Goal: Find contact information: Find contact information

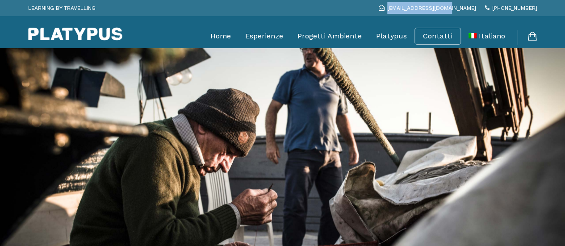
drag, startPoint x: 482, startPoint y: 7, endPoint x: 424, endPoint y: 9, distance: 58.2
click at [424, 9] on div "[EMAIL_ADDRESS][DOMAIN_NAME]" at bounding box center [428, 8] width 106 height 12
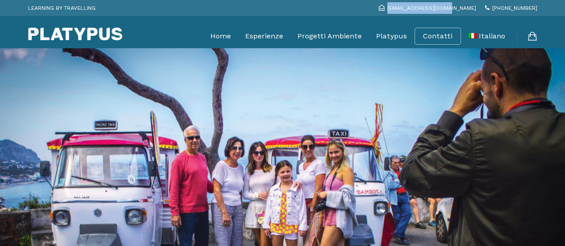
copy link "[EMAIL_ADDRESS][DOMAIN_NAME]"
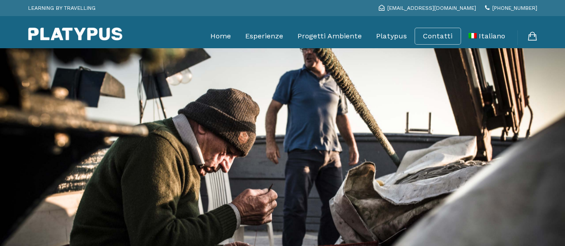
click at [319, 12] on div "LEARNING BY TRAVELLING [EMAIL_ADDRESS][DOMAIN_NAME] [PHONE_NUMBER]" at bounding box center [283, 8] width 510 height 12
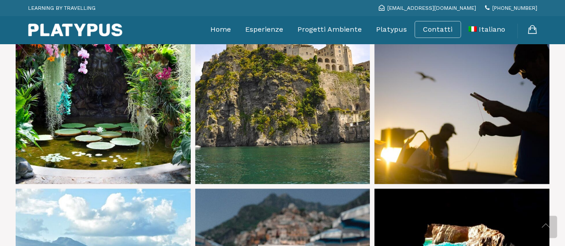
scroll to position [715, 0]
